Goal: Task Accomplishment & Management: Use online tool/utility

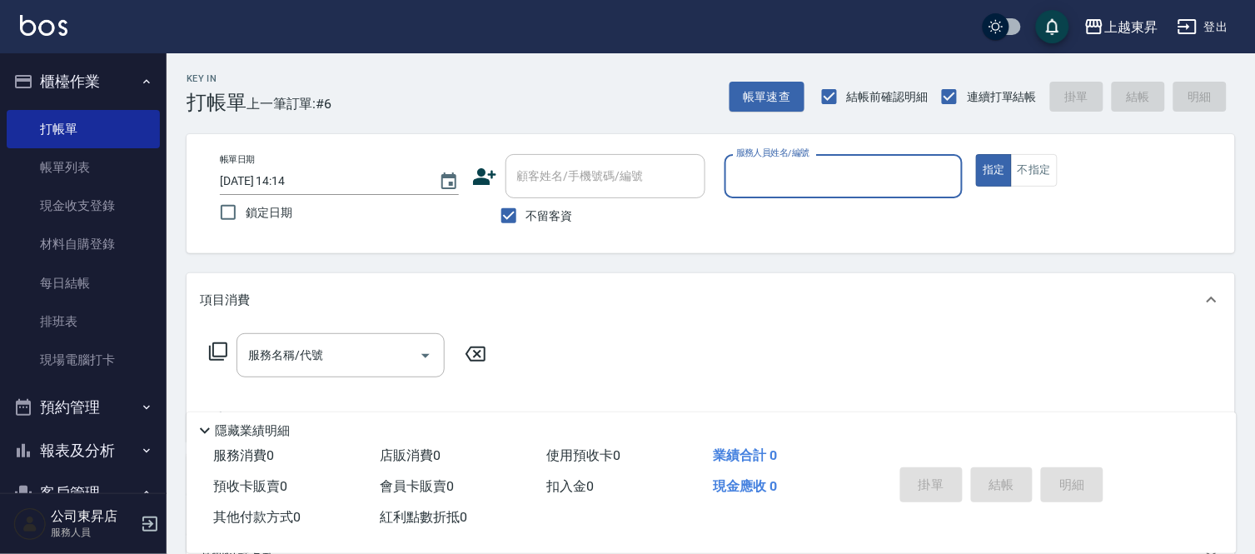
click at [766, 179] on input "服務人員姓名/編號" at bounding box center [844, 176] width 224 height 29
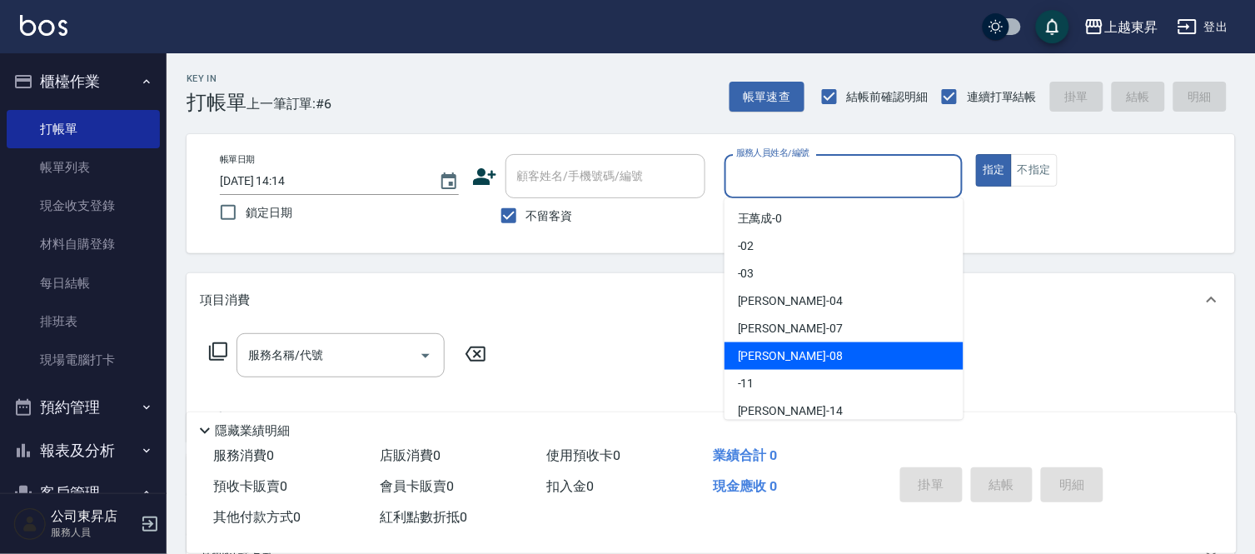
click at [778, 358] on span "[PERSON_NAME]-08" at bounding box center [790, 355] width 105 height 17
type input "[PERSON_NAME]-08"
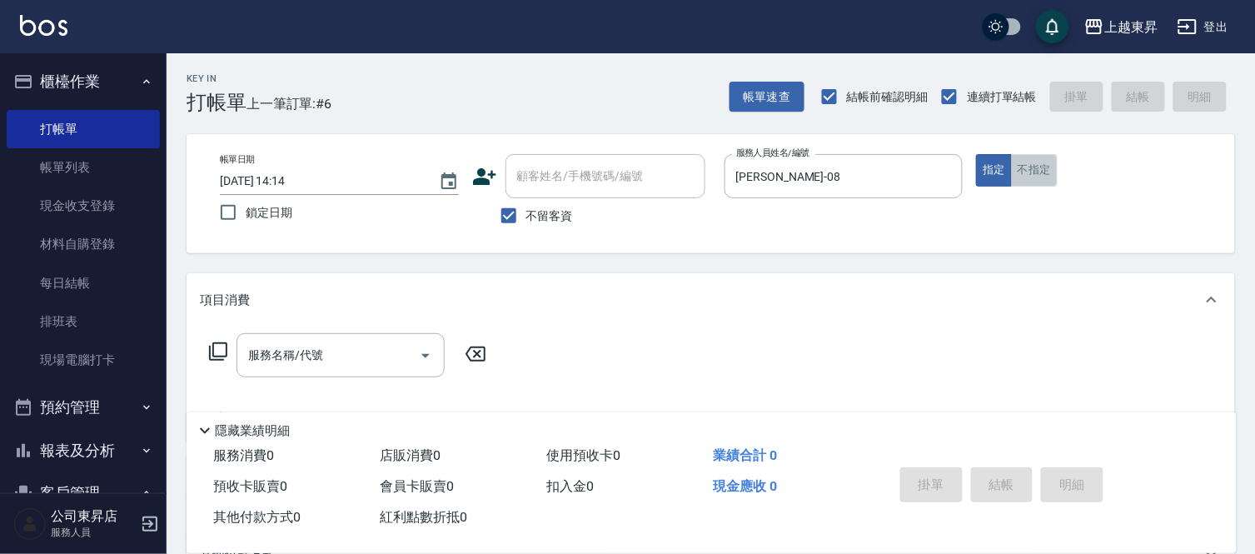
click at [1029, 171] on button "不指定" at bounding box center [1034, 170] width 47 height 32
drag, startPoint x: 298, startPoint y: 372, endPoint x: 312, endPoint y: 351, distance: 25.2
click at [298, 363] on div "服務名稱/代號" at bounding box center [341, 355] width 208 height 44
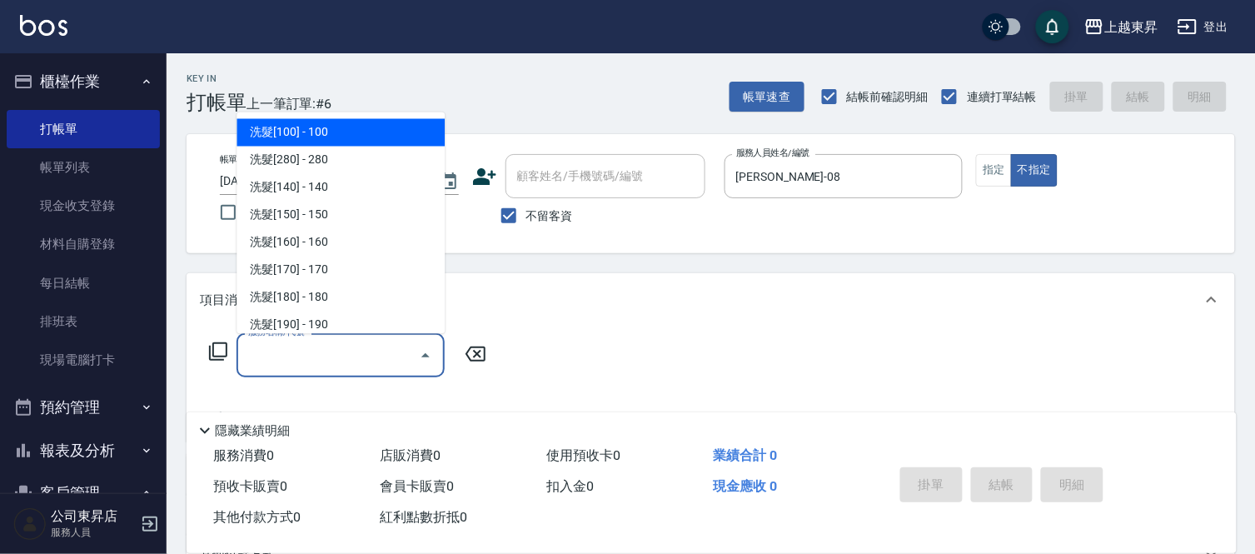
click at [327, 139] on span "洗髮[100] - 100" at bounding box center [341, 132] width 208 height 27
type input "洗髮[100](201)"
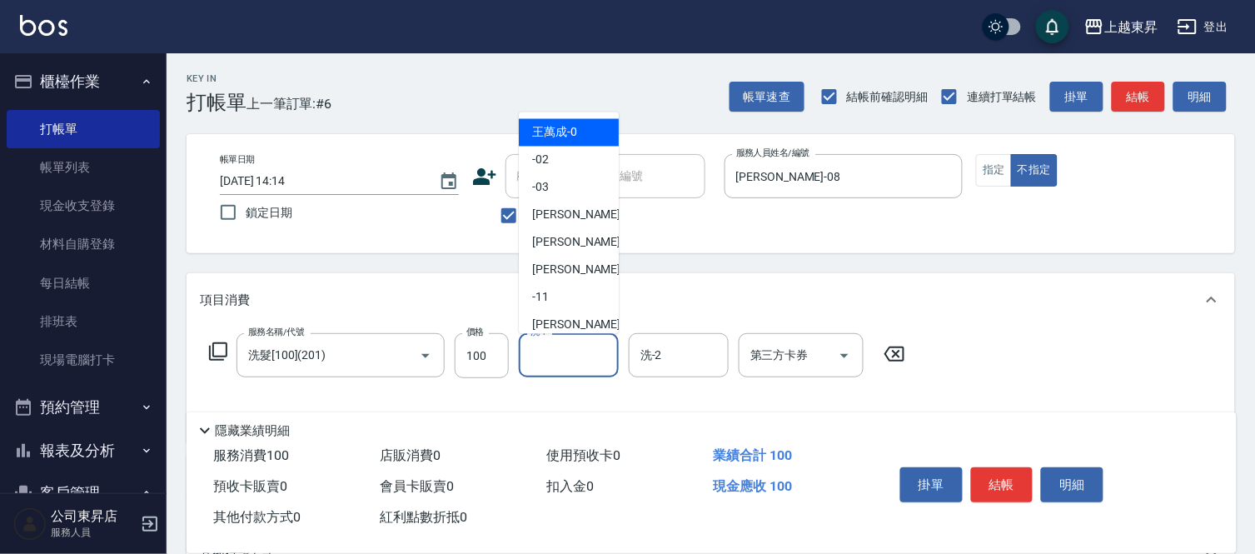
drag, startPoint x: 567, startPoint y: 361, endPoint x: 570, endPoint y: 350, distance: 11.1
click at [567, 359] on input "洗-1" at bounding box center [568, 355] width 85 height 29
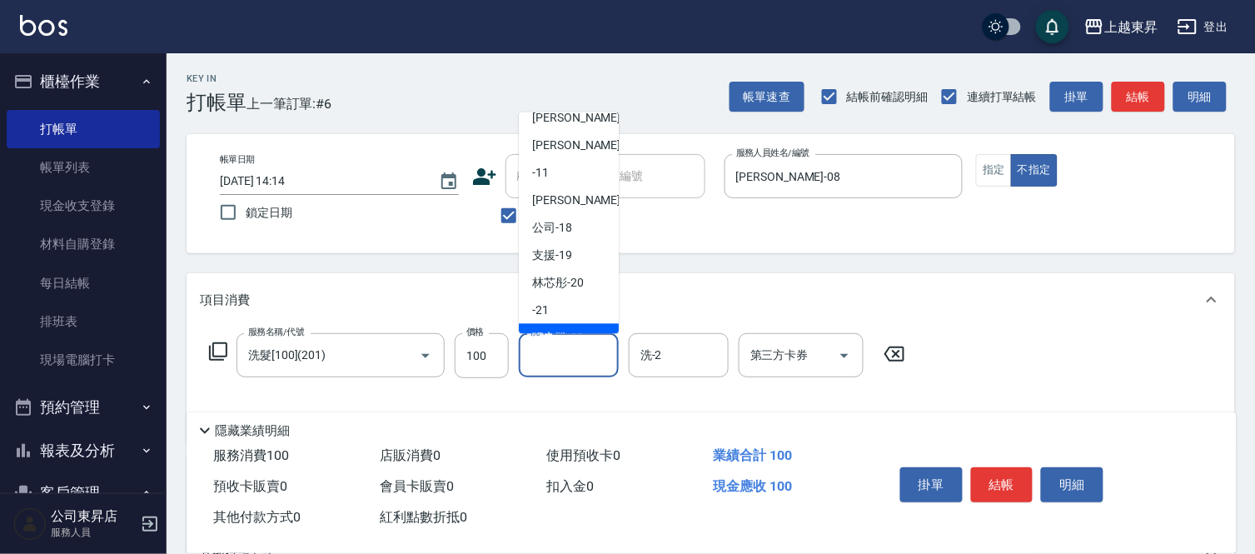
scroll to position [92, 0]
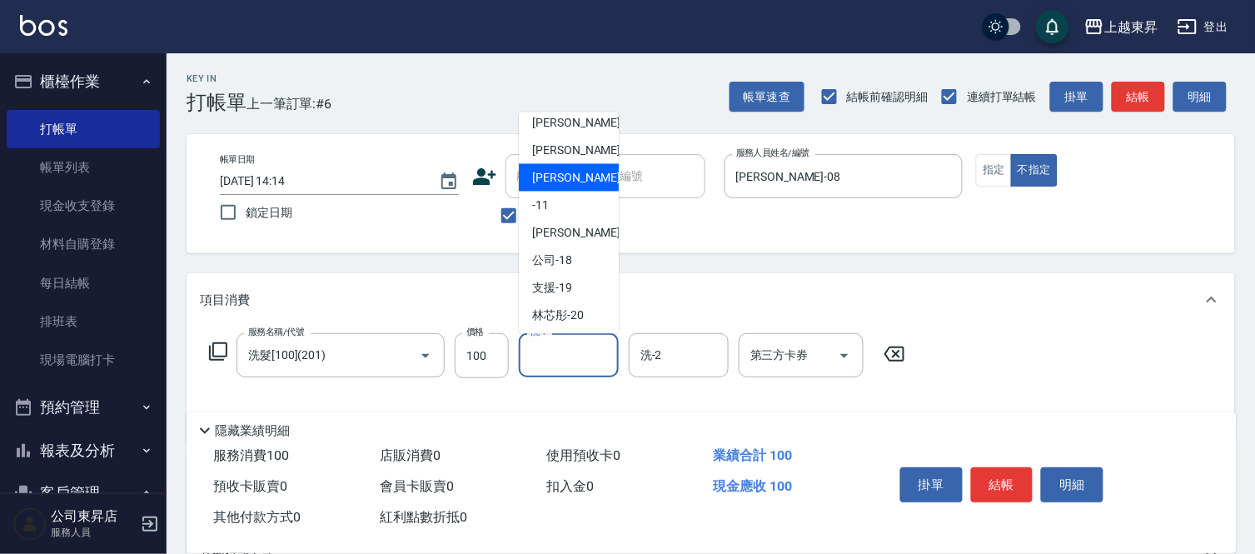
click at [546, 176] on span "[PERSON_NAME]-08" at bounding box center [584, 177] width 105 height 17
type input "[PERSON_NAME]-08"
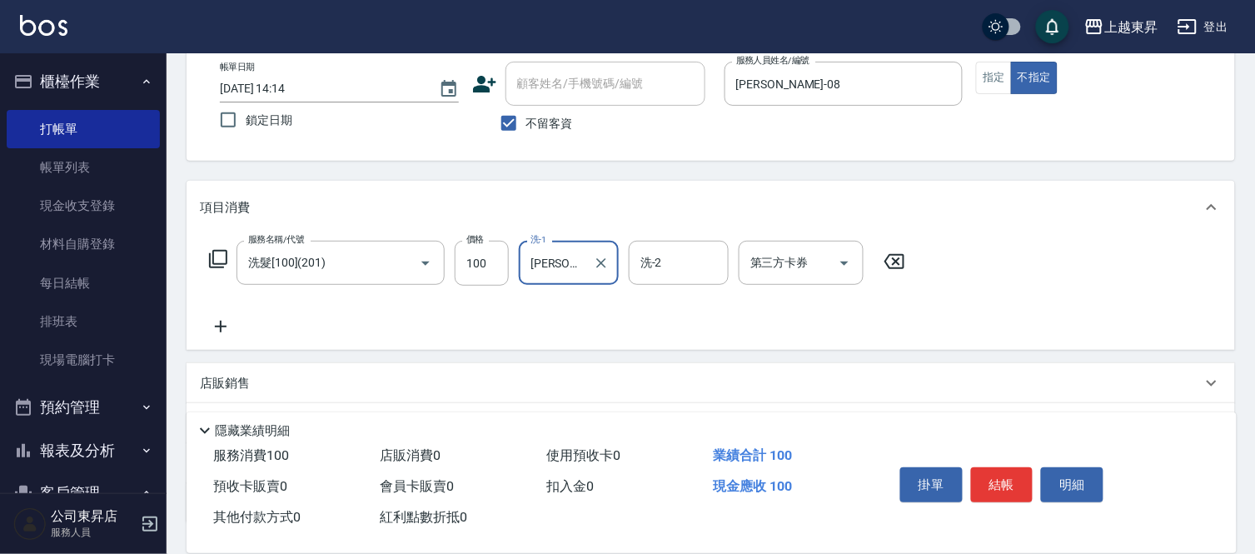
click at [203, 320] on icon at bounding box center [221, 327] width 42 height 20
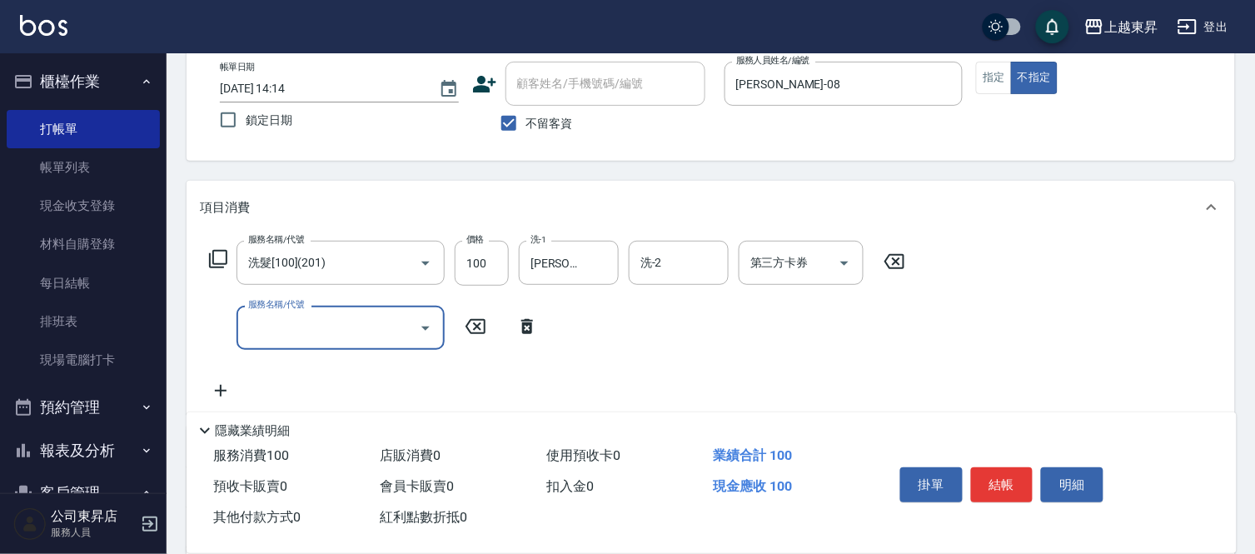
click at [227, 327] on div "服務名稱/代號 服務名稱/代號" at bounding box center [374, 328] width 348 height 44
click at [212, 381] on icon at bounding box center [221, 391] width 42 height 20
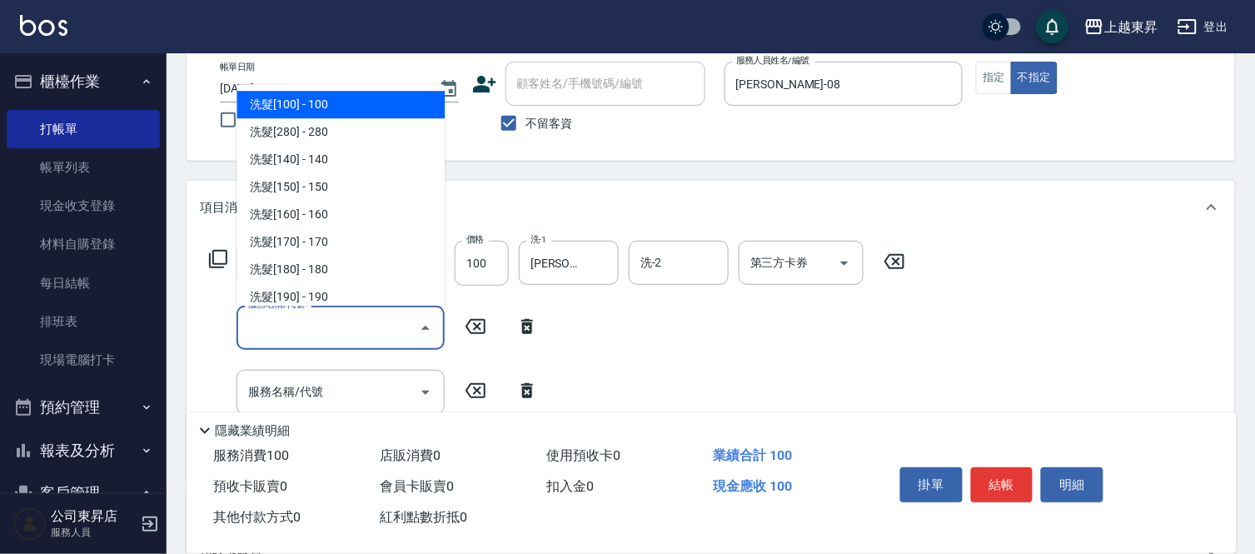
click at [292, 335] on input "服務名稱/代號" at bounding box center [328, 327] width 168 height 29
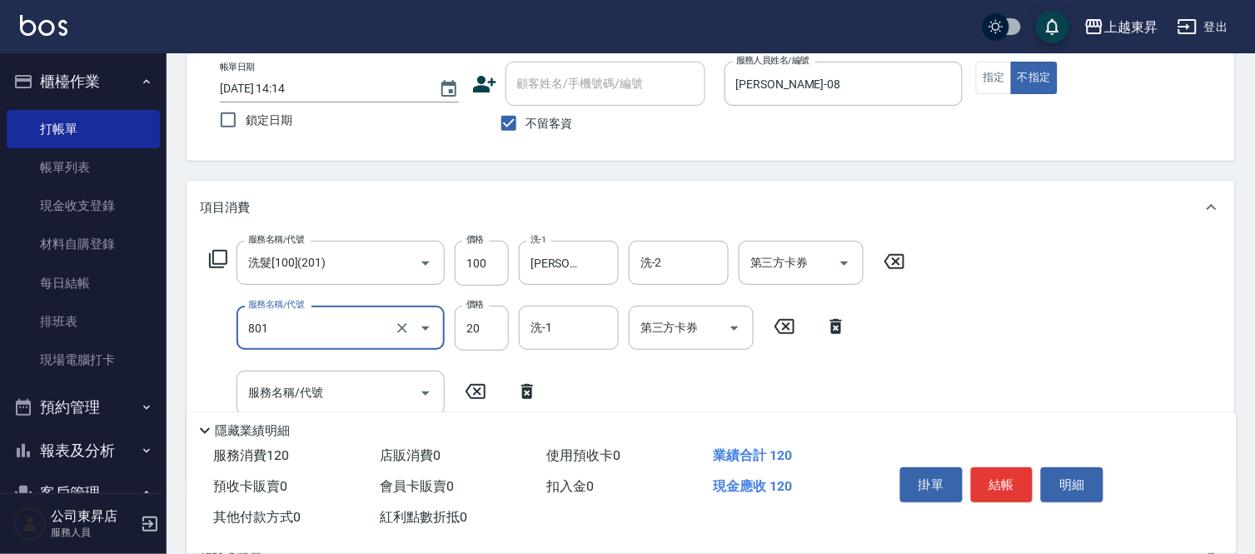
type input "潤絲(801)"
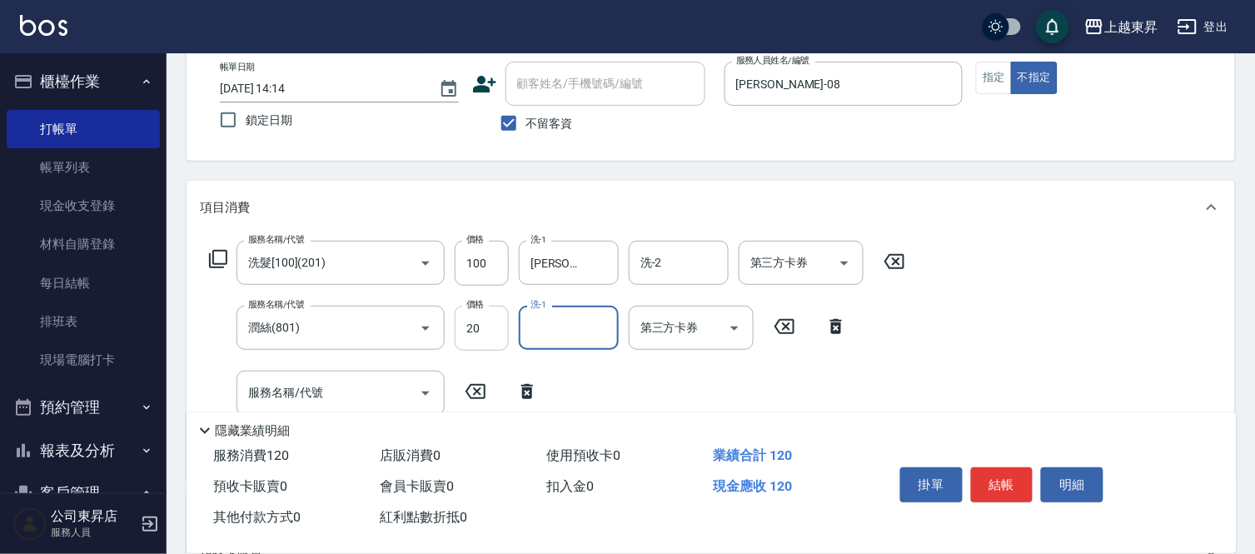
click at [484, 333] on input "20" at bounding box center [482, 328] width 54 height 45
type input "30"
click at [558, 337] on input "洗-1" at bounding box center [568, 327] width 85 height 29
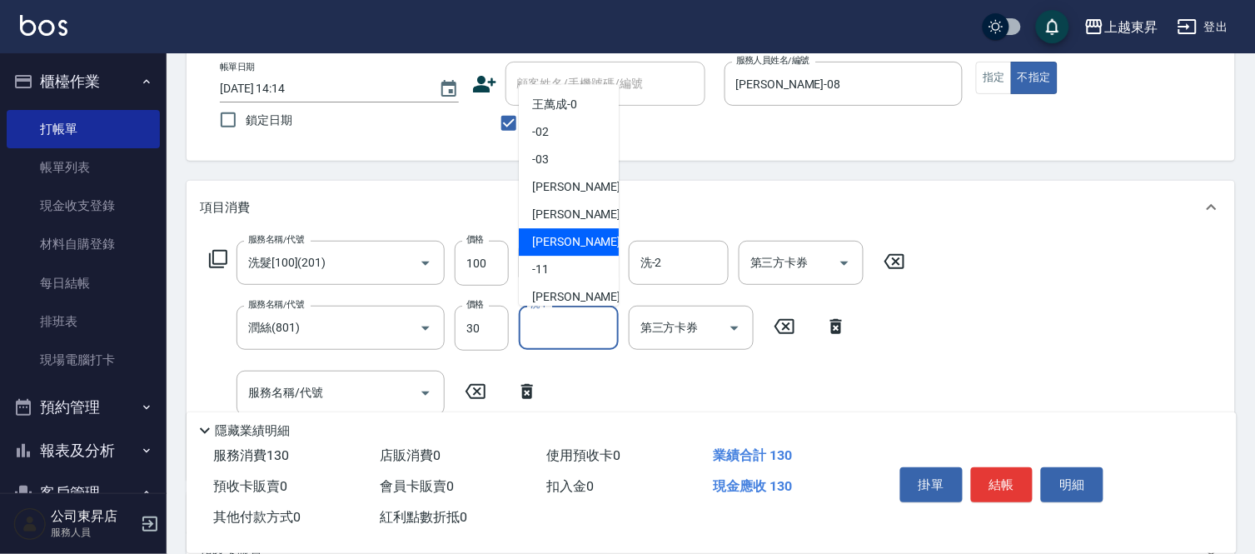
click at [563, 243] on span "[PERSON_NAME]-08" at bounding box center [584, 241] width 105 height 17
type input "[PERSON_NAME]-08"
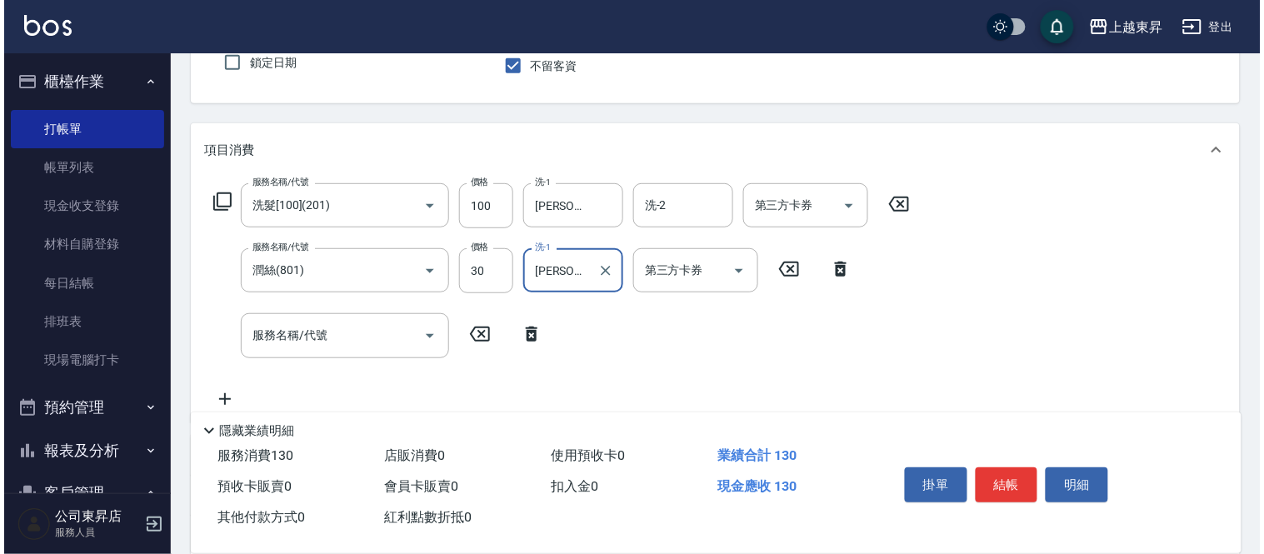
scroll to position [277, 0]
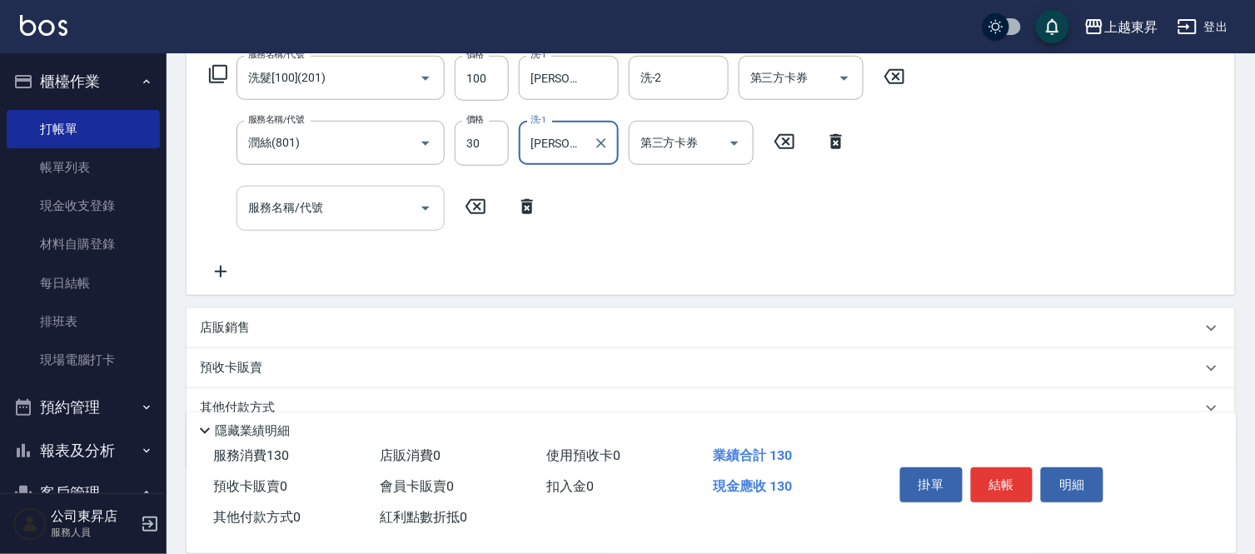
click at [287, 210] on div "服務名稱/代號 服務名稱/代號" at bounding box center [341, 208] width 208 height 44
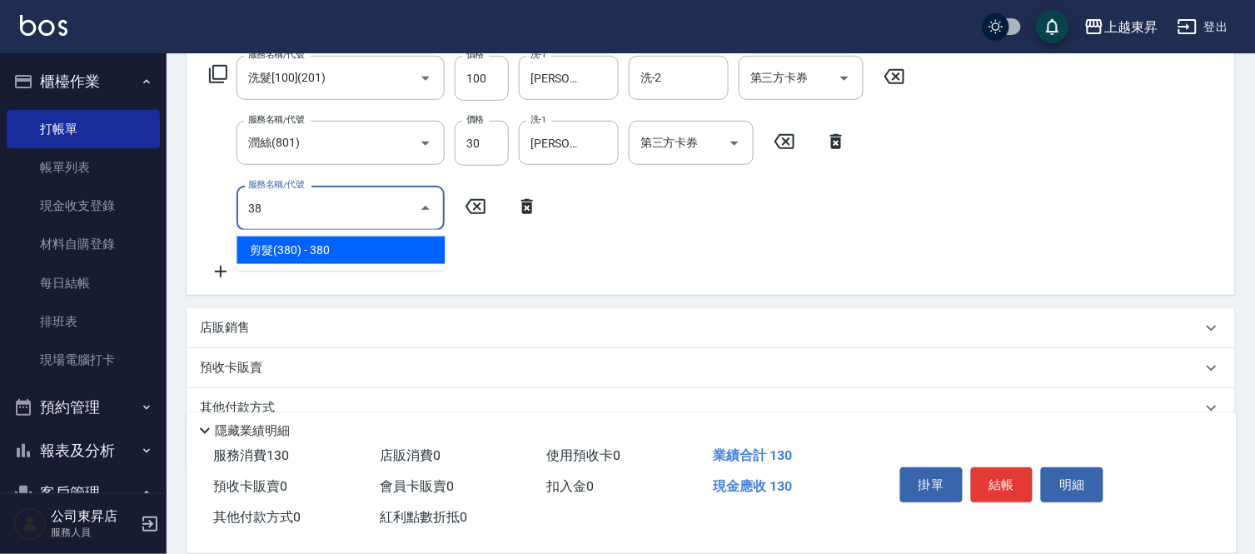
click at [326, 246] on span "剪髮(380) - 380" at bounding box center [341, 250] width 208 height 27
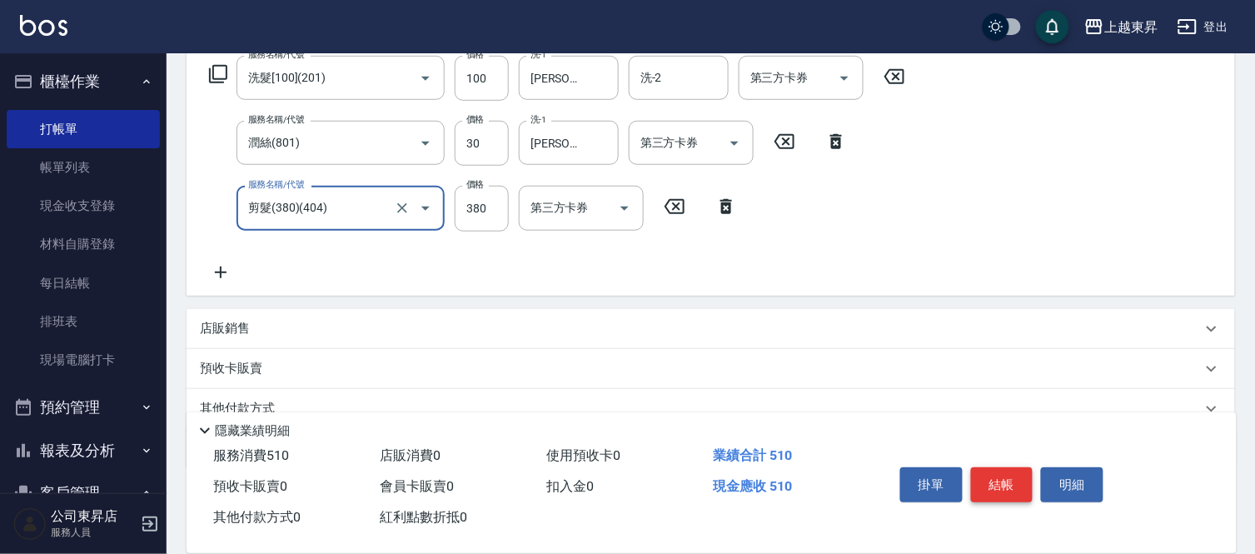
type input "剪髮(380)(404)"
click at [1022, 485] on button "結帳" at bounding box center [1002, 484] width 62 height 35
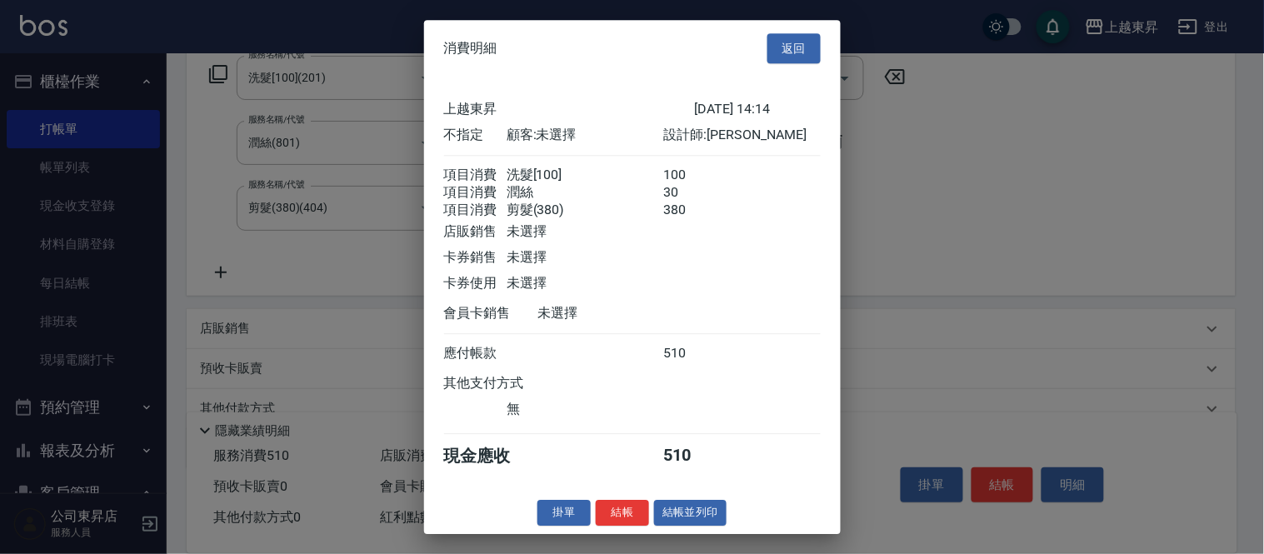
click at [701, 526] on button "結帳並列印" at bounding box center [690, 513] width 72 height 26
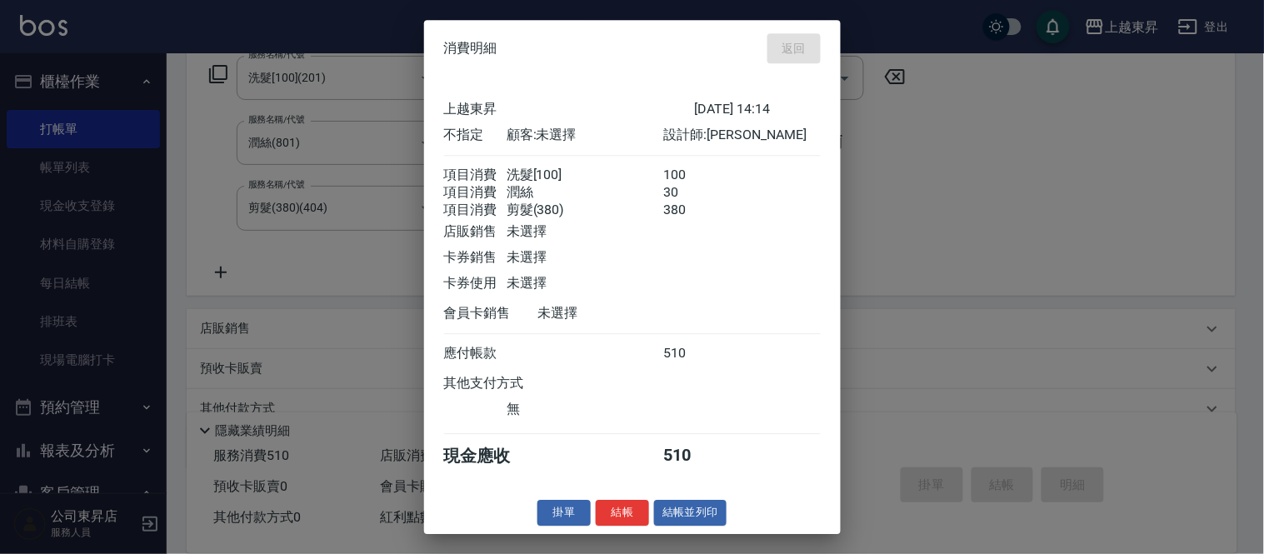
type input "[DATE] 15:04"
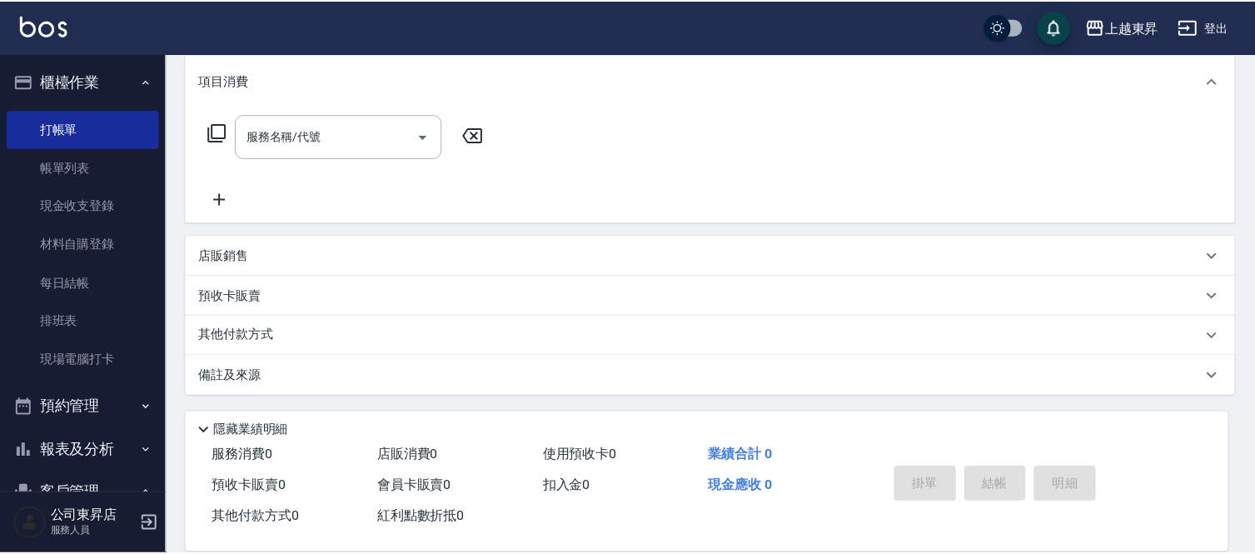
scroll to position [0, 0]
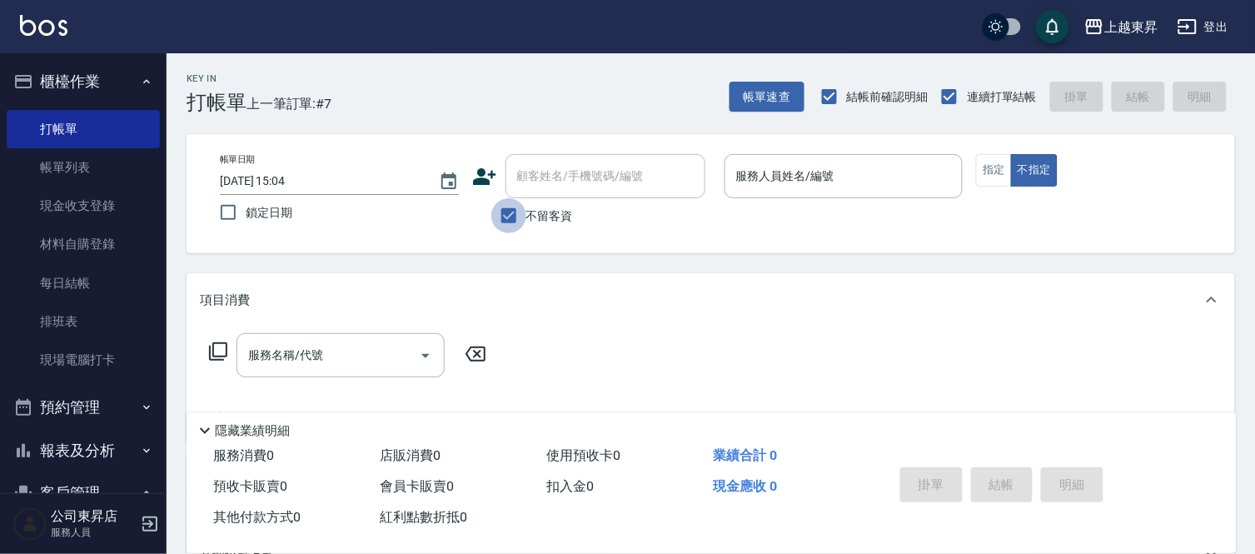
click at [521, 212] on input "不留客資" at bounding box center [508, 215] width 35 height 35
checkbox input "false"
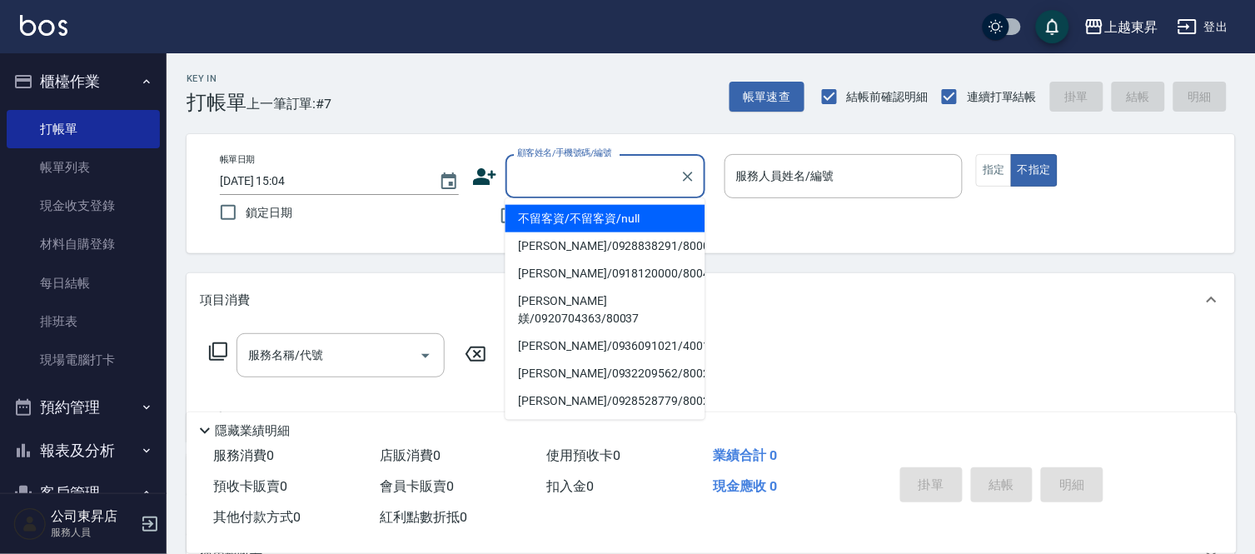
click at [570, 161] on div "顧客姓名/手機號碼/編號 顧客姓名/手機號碼/編號" at bounding box center [606, 176] width 200 height 44
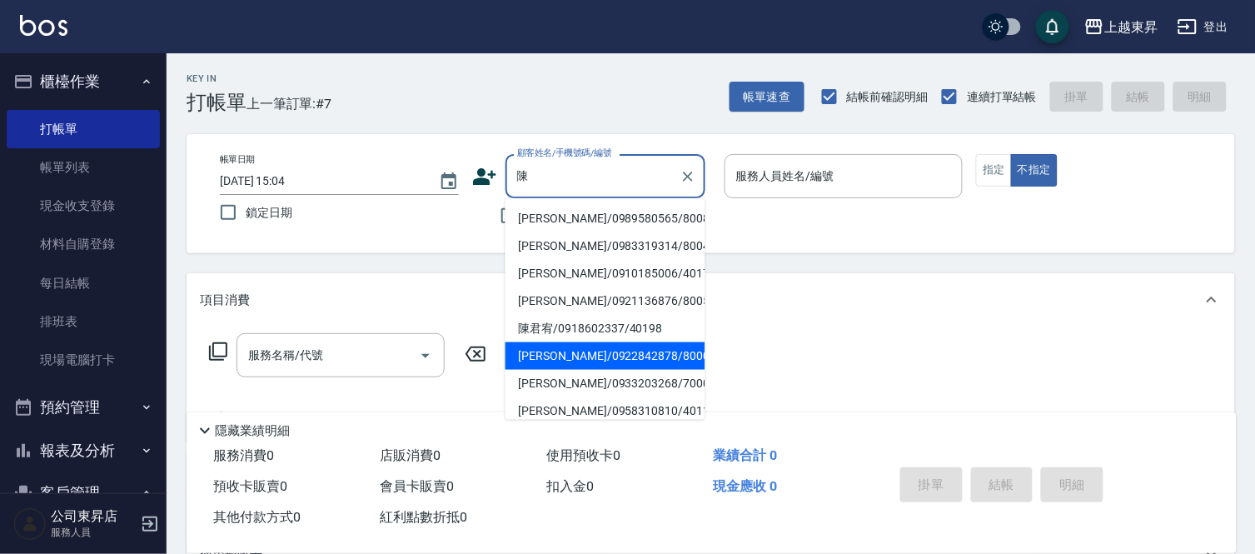
click at [546, 347] on li "[PERSON_NAME]/0922842878/80006" at bounding box center [606, 355] width 200 height 27
type input "[PERSON_NAME]/0922842878/80006"
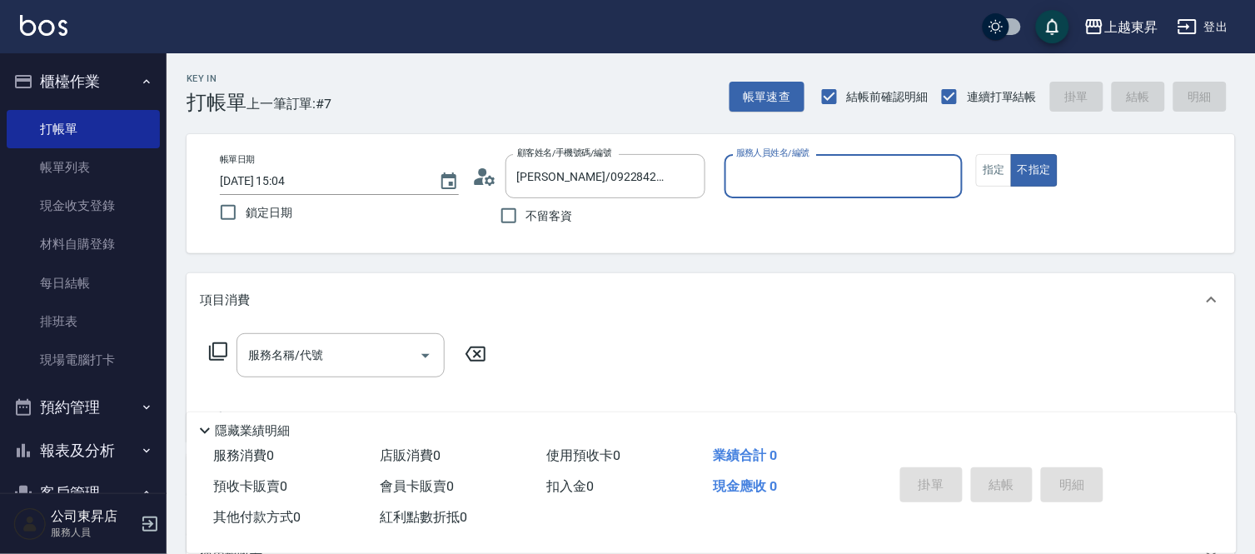
type input "[PERSON_NAME]-08"
click at [984, 173] on button "指定" at bounding box center [994, 170] width 36 height 32
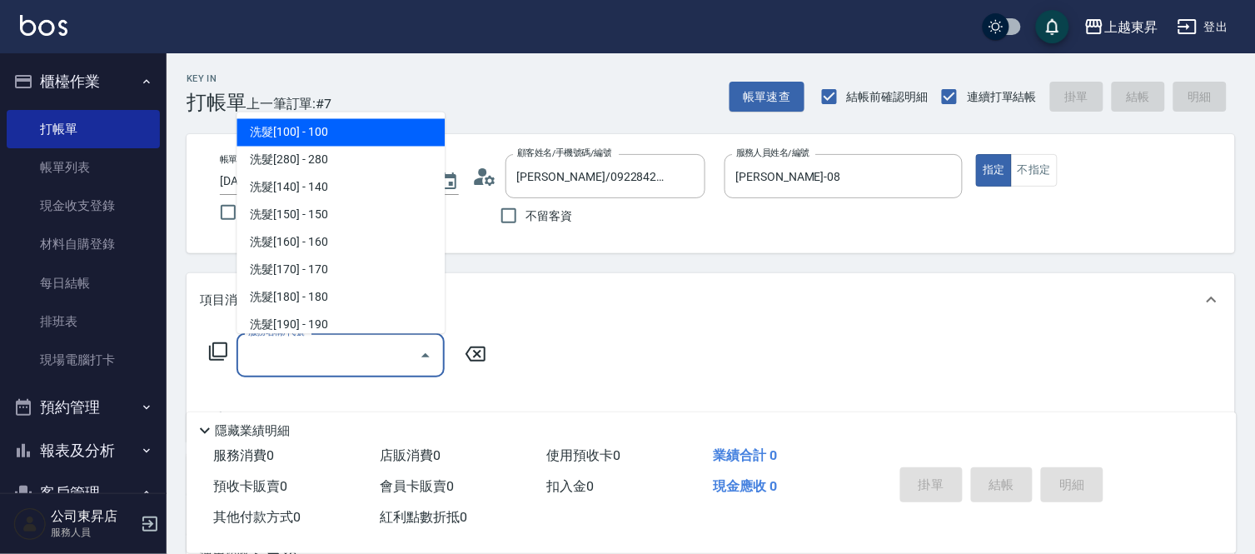
click at [394, 355] on input "服務名稱/代號" at bounding box center [328, 355] width 168 height 29
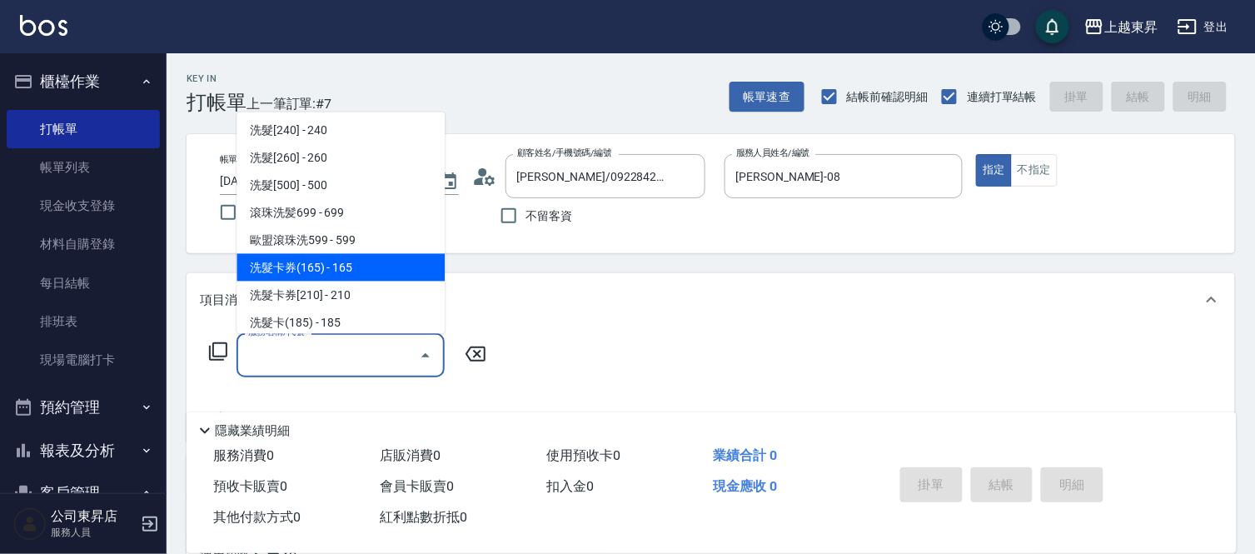
scroll to position [370, 0]
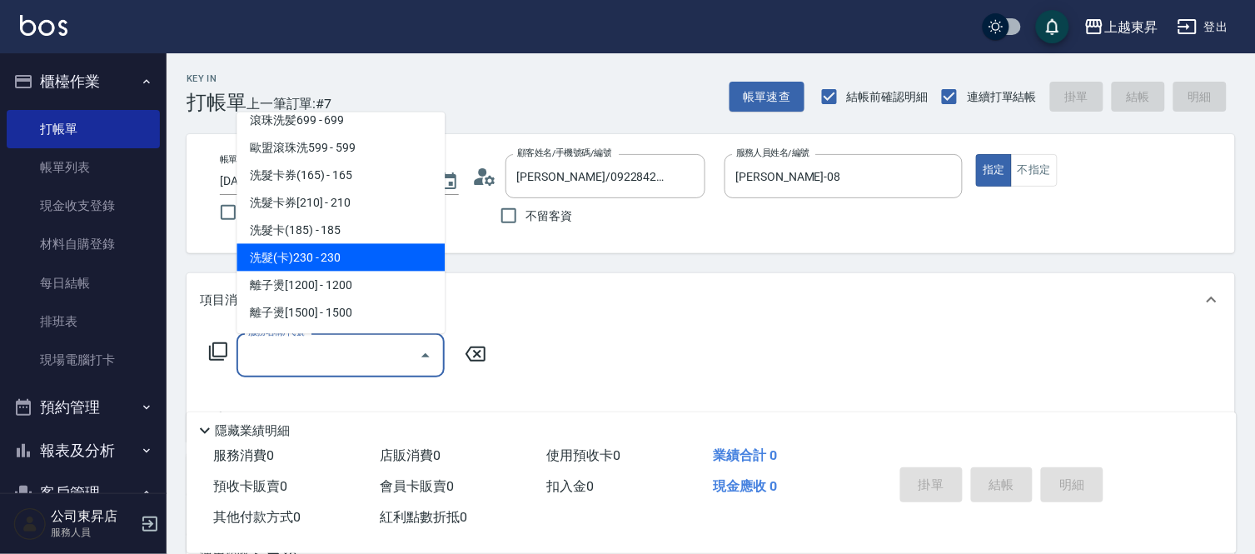
click at [342, 265] on span "洗髮(卡)230 - 230" at bounding box center [341, 257] width 208 height 27
type input "洗髮(卡)230(224)"
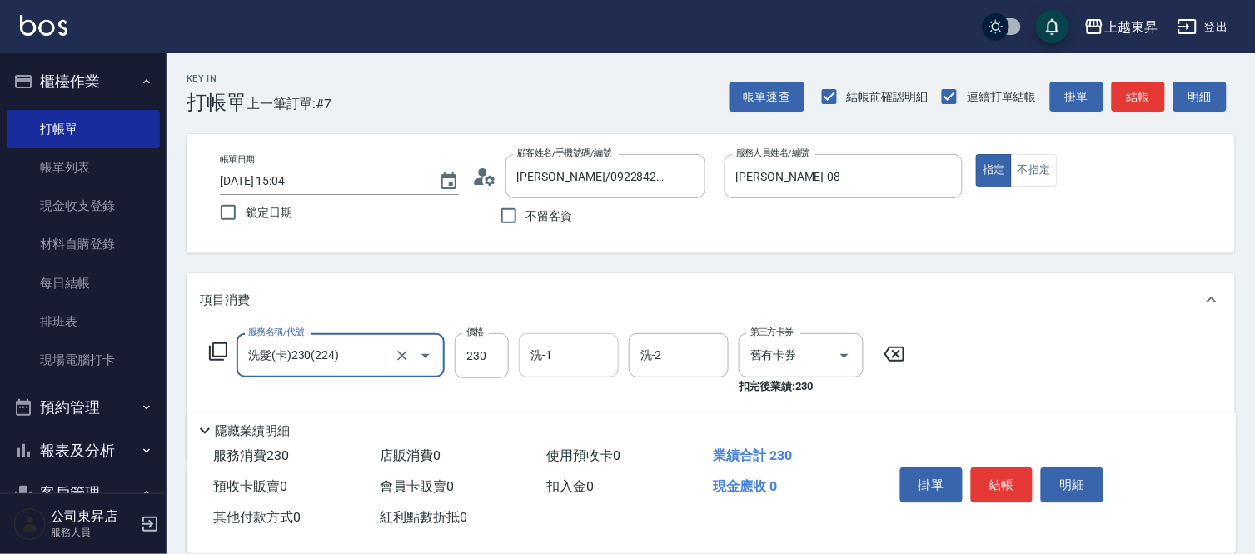
click at [589, 358] on input "洗-1" at bounding box center [568, 355] width 85 height 29
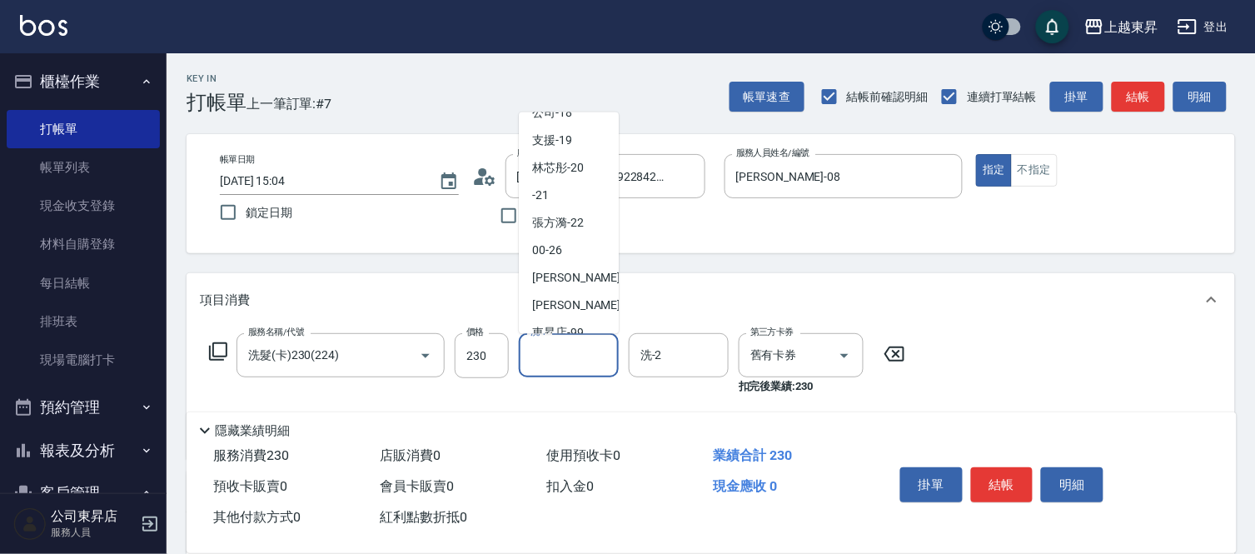
scroll to position [258, 0]
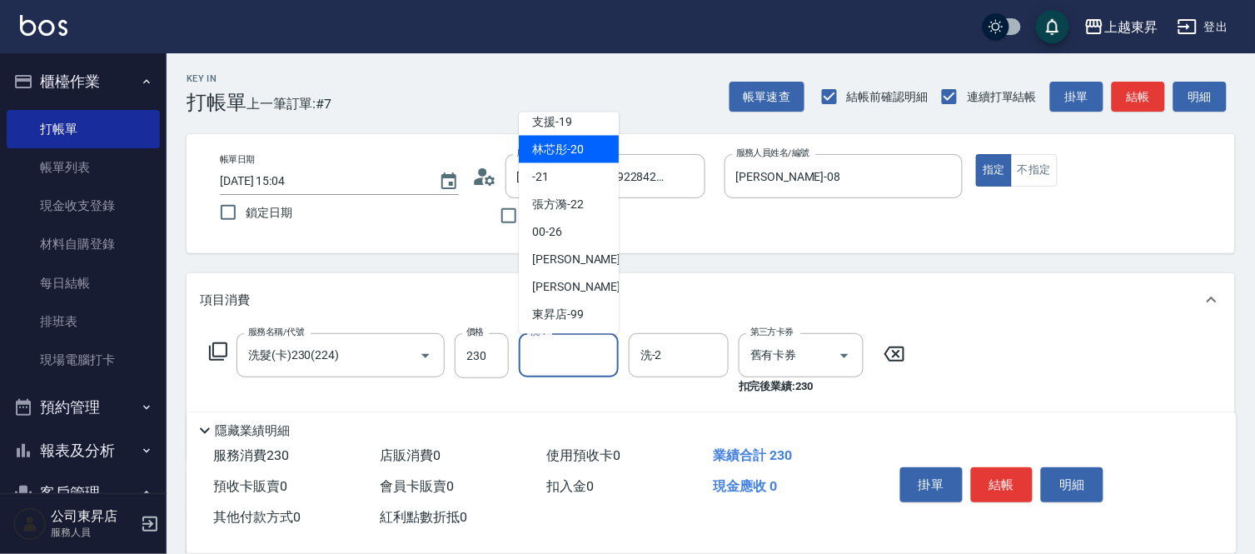
click at [546, 141] on span "林芯彤 -20" at bounding box center [558, 149] width 52 height 17
type input "林芯彤-20"
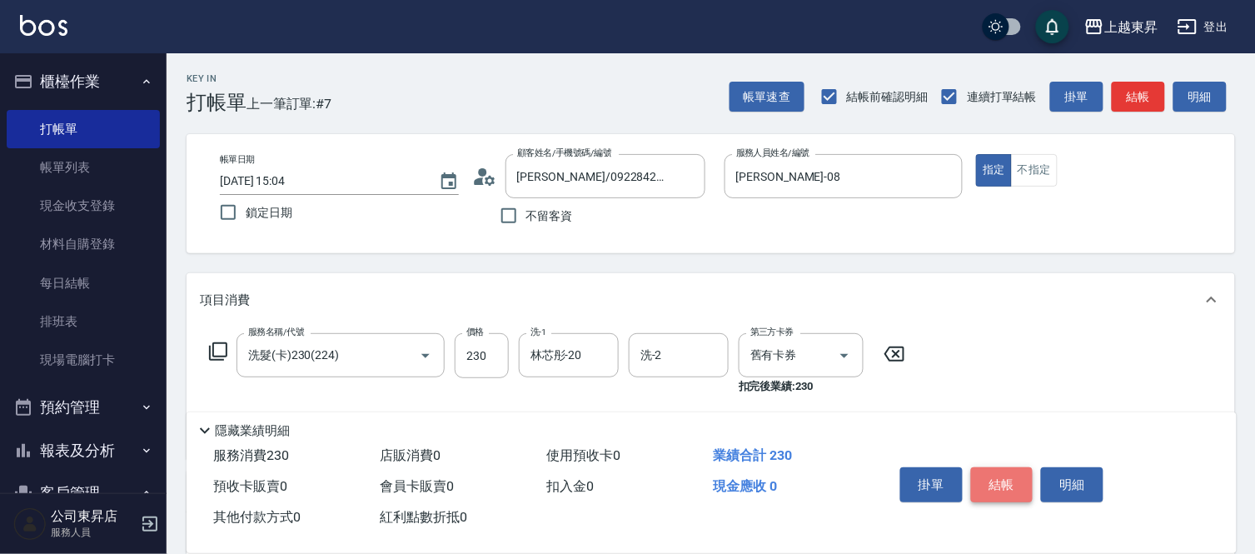
click at [1005, 478] on button "結帳" at bounding box center [1002, 484] width 62 height 35
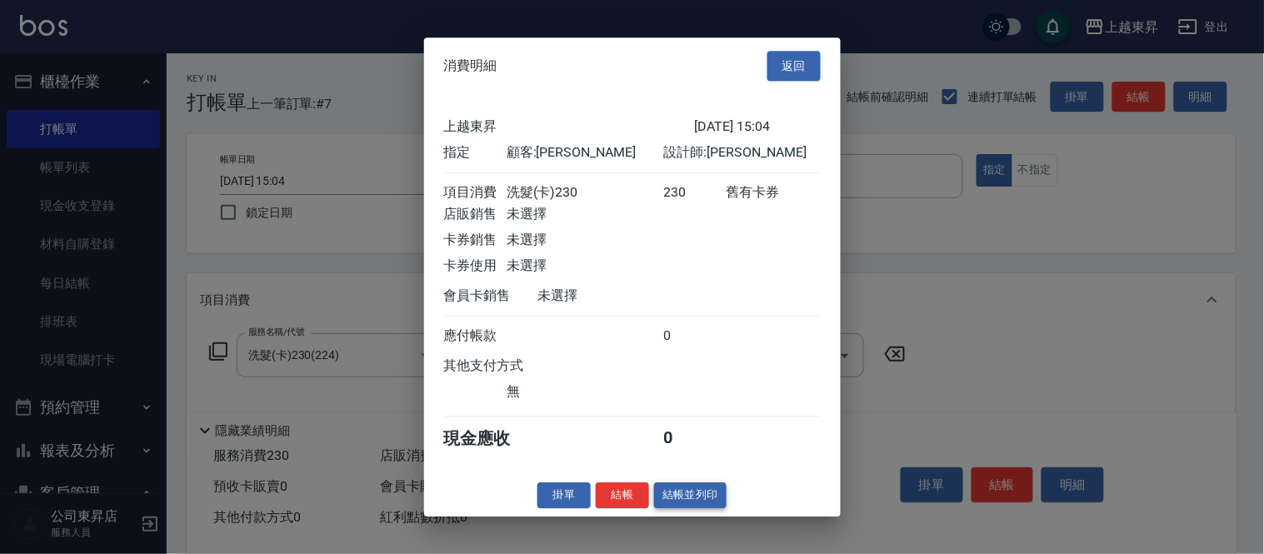
click at [686, 503] on button "結帳並列印" at bounding box center [690, 495] width 72 height 26
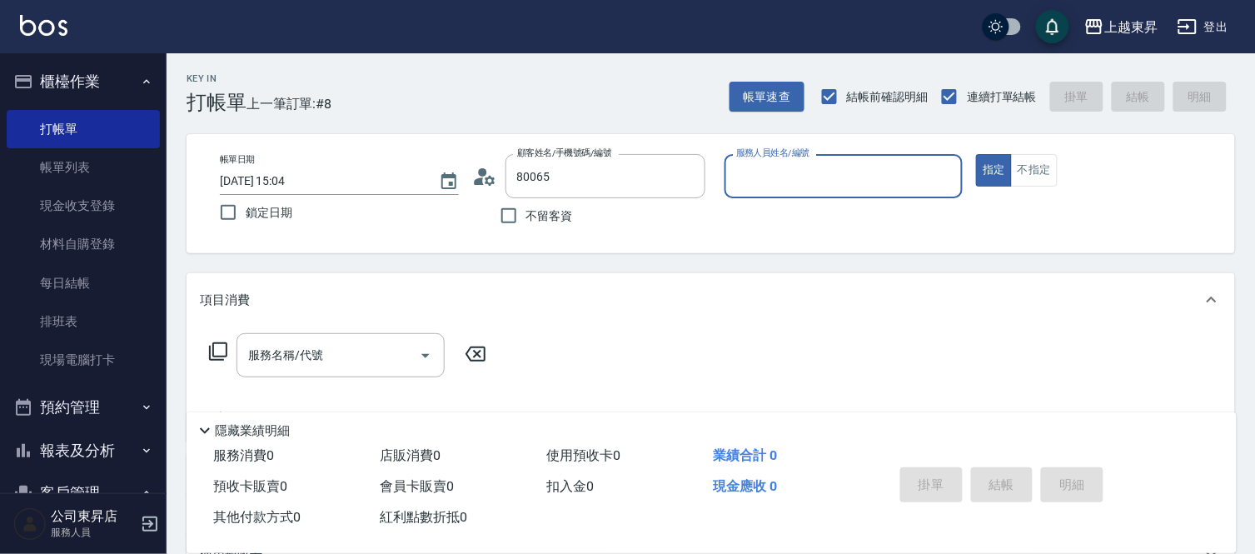
type input "[PERSON_NAME]/0921376188/80065"
type input "[PERSON_NAME]-08"
drag, startPoint x: 320, startPoint y: 359, endPoint x: 309, endPoint y: 360, distance: 10.9
click at [320, 360] on div "服務名稱/代號 服務名稱/代號" at bounding box center [341, 355] width 208 height 44
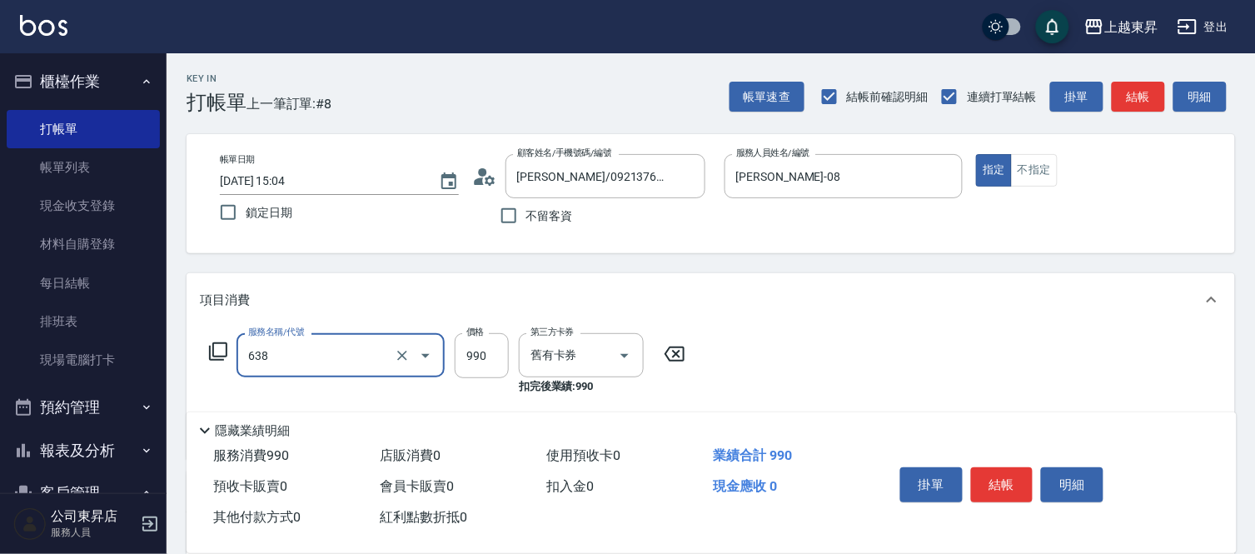
type input "(芙)頭皮養護套卡(638)"
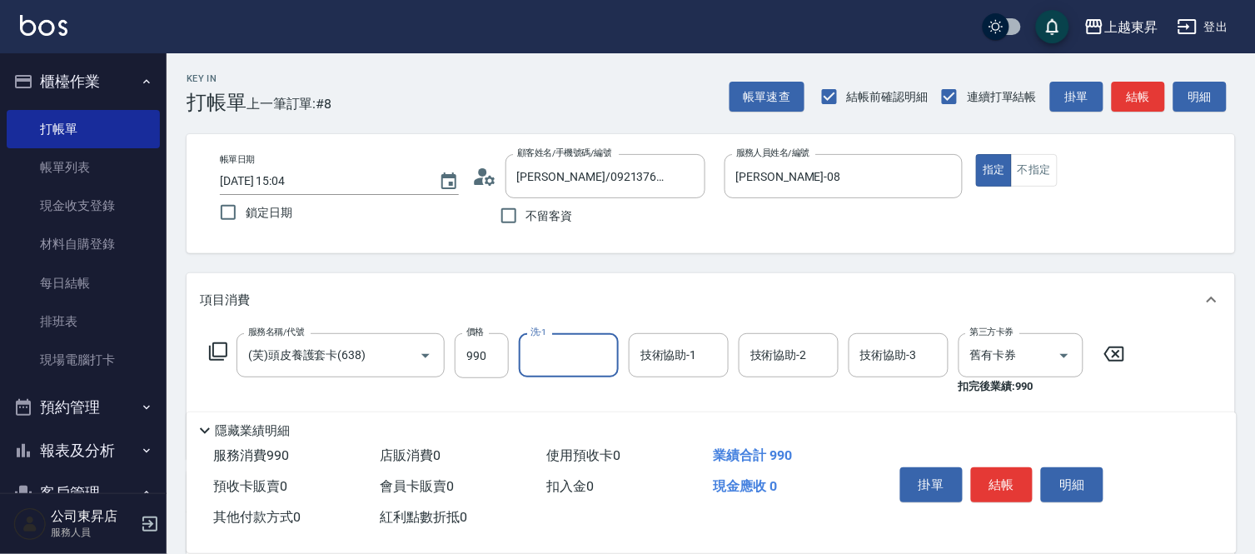
click at [539, 367] on input "洗-1" at bounding box center [568, 355] width 85 height 29
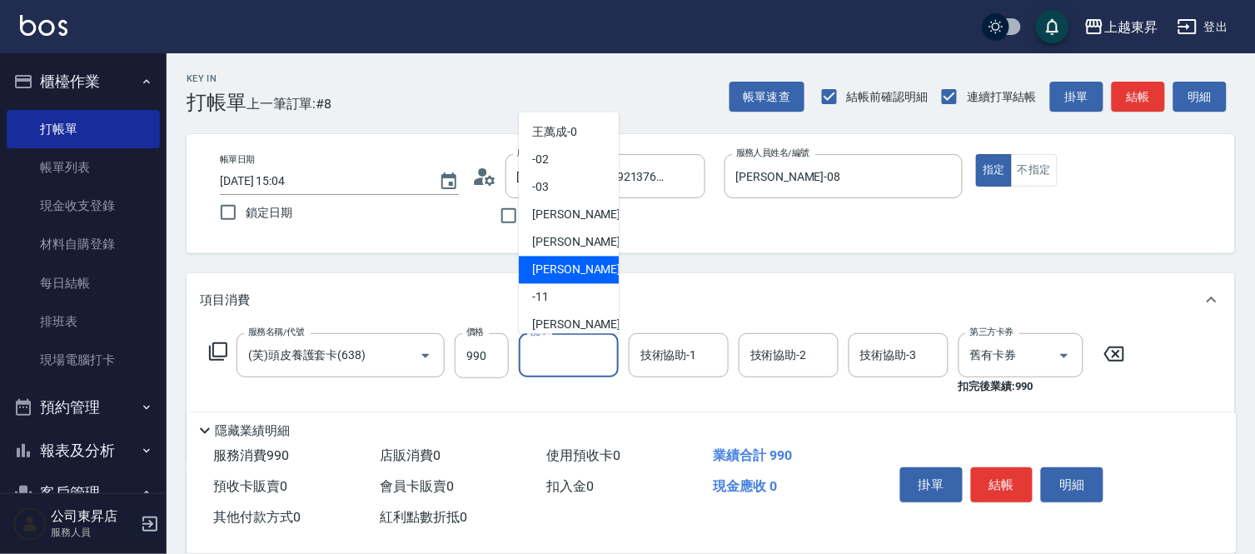
click at [564, 269] on span "[PERSON_NAME]-08" at bounding box center [584, 270] width 105 height 17
type input "[PERSON_NAME]-08"
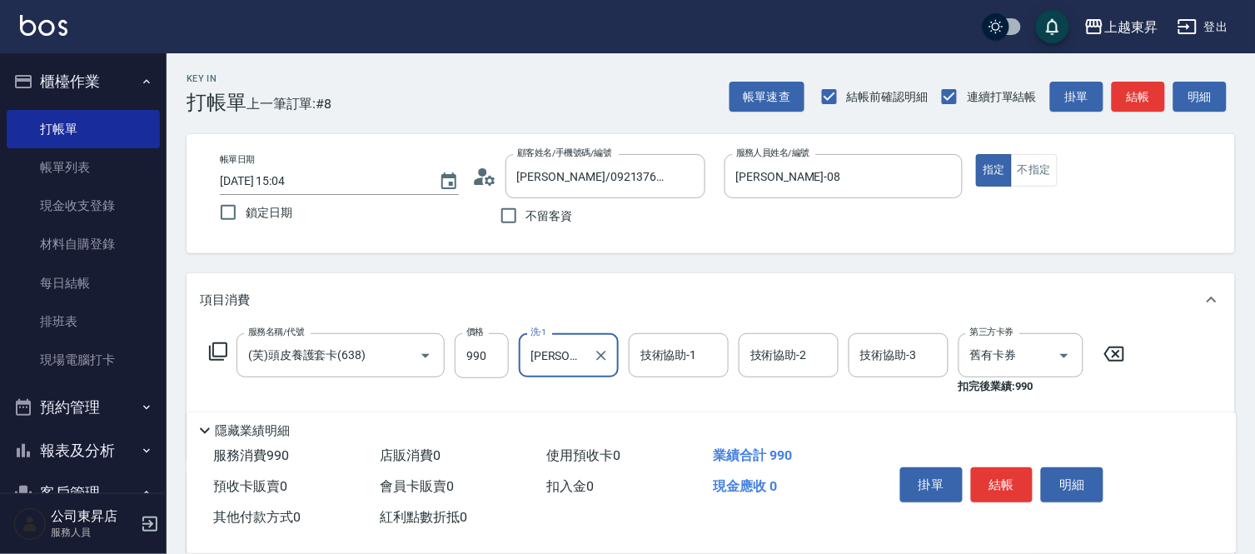
drag, startPoint x: 666, startPoint y: 348, endPoint x: 668, endPoint y: 339, distance: 9.3
click at [666, 350] on div "技術協助-1 技術協助-1" at bounding box center [679, 355] width 100 height 44
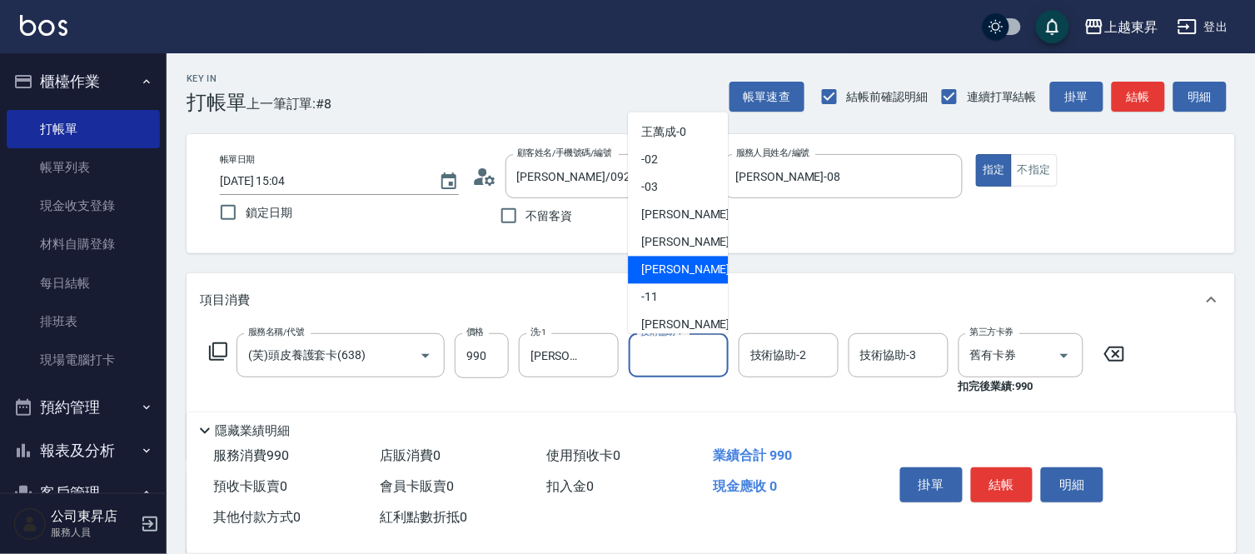
click at [676, 272] on span "[PERSON_NAME]-08" at bounding box center [693, 270] width 105 height 17
type input "[PERSON_NAME]-08"
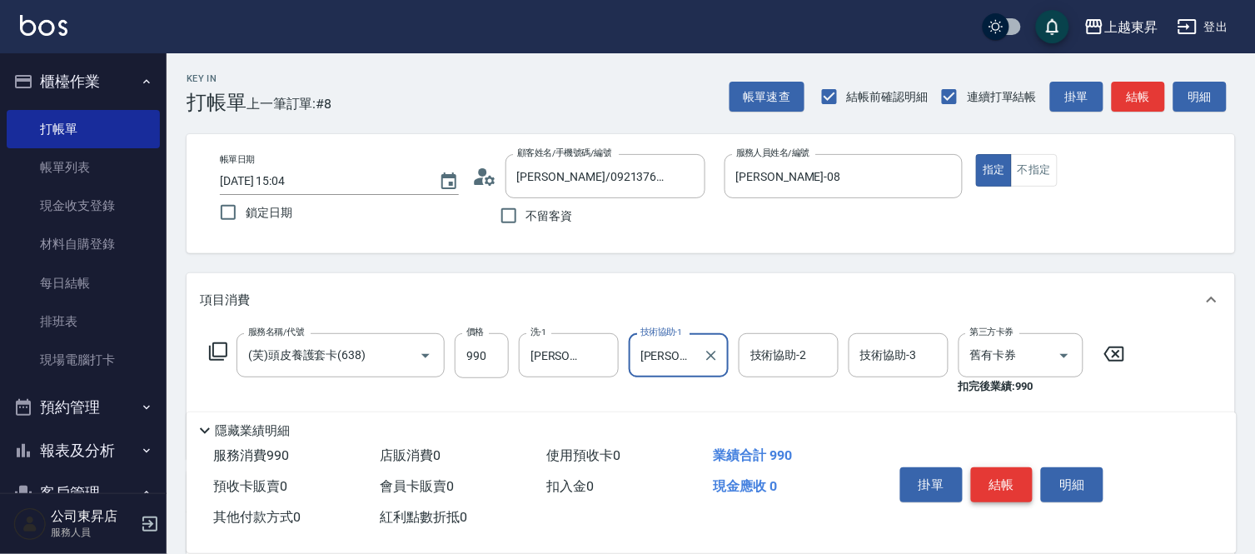
click at [996, 472] on button "結帳" at bounding box center [1002, 484] width 62 height 35
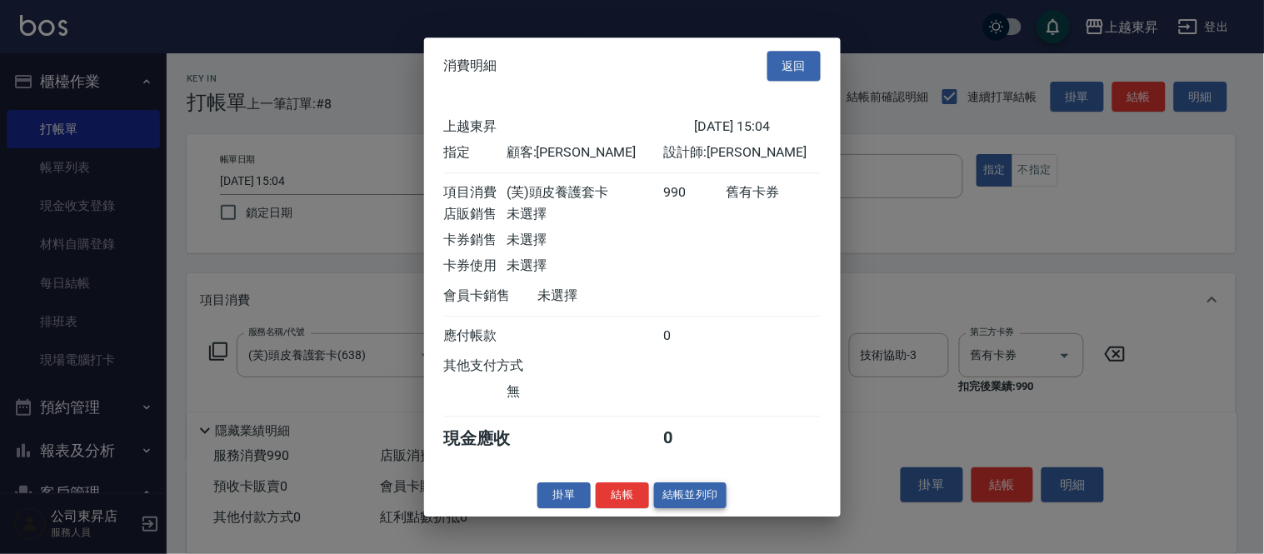
click at [691, 503] on button "結帳並列印" at bounding box center [690, 495] width 72 height 26
